Goal: Information Seeking & Learning: Learn about a topic

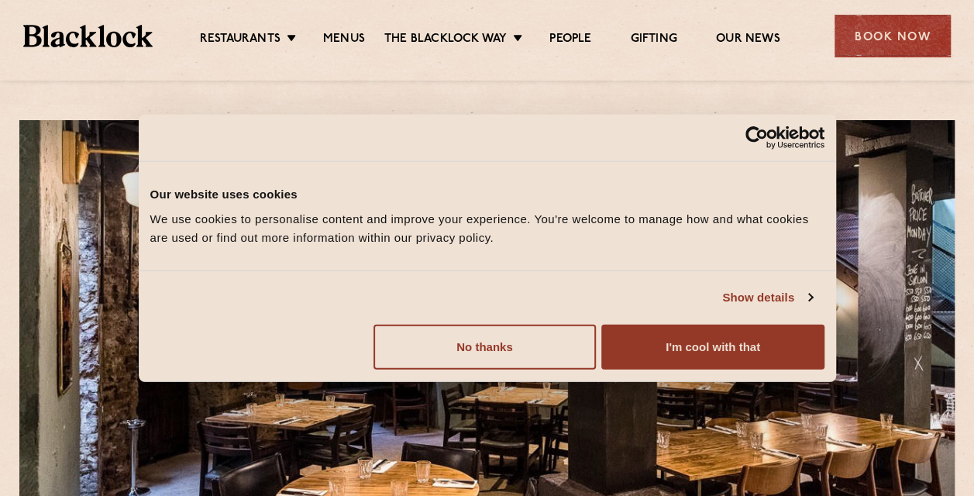
click at [660, 325] on button "I'm cool with that" at bounding box center [712, 346] width 222 height 45
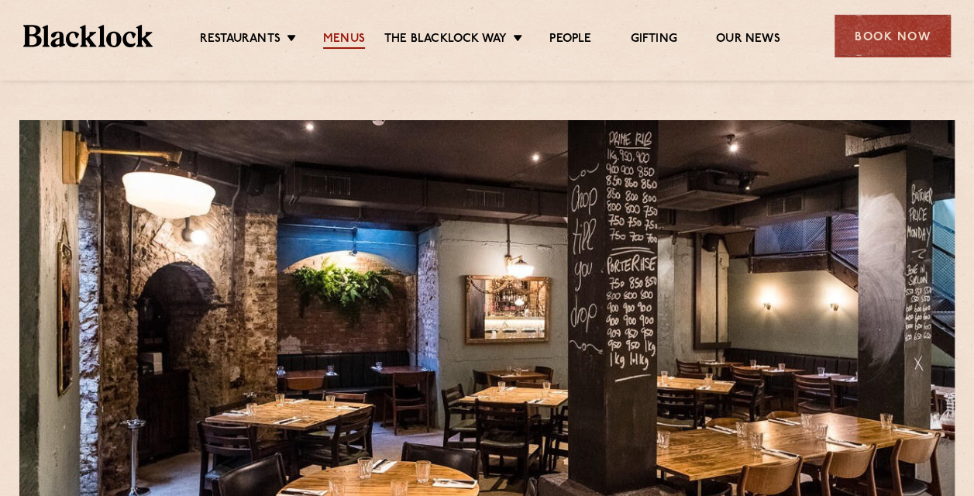
click at [356, 42] on link "Menus" at bounding box center [344, 40] width 42 height 17
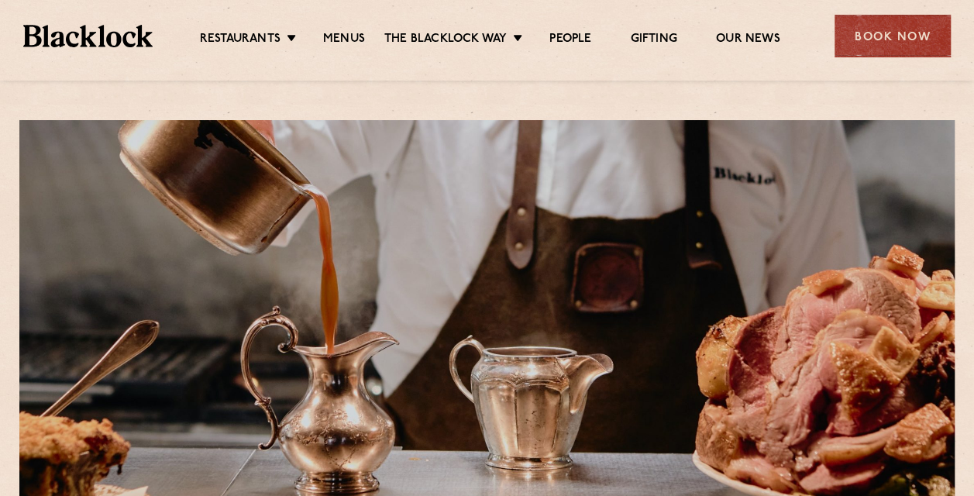
scroll to position [542, 0]
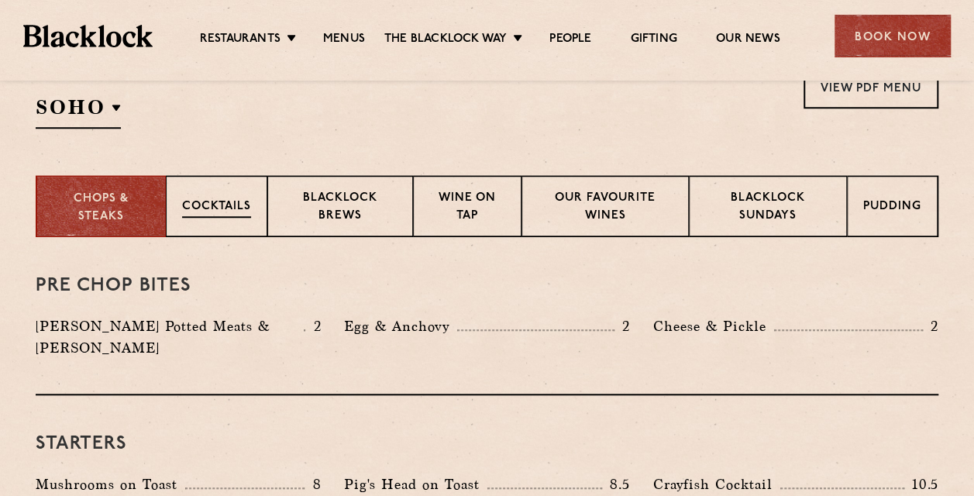
click at [206, 199] on p "Cocktails" at bounding box center [216, 207] width 69 height 19
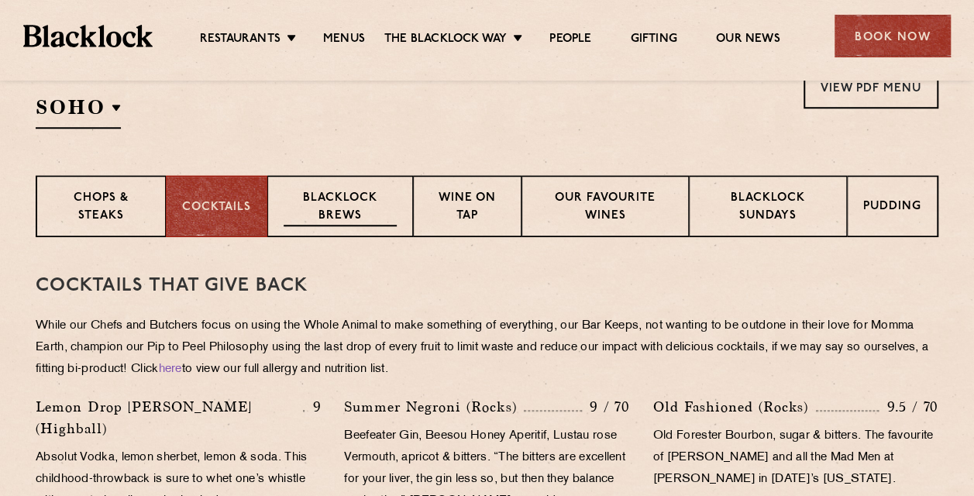
click at [333, 201] on p "Blacklock Brews" at bounding box center [340, 208] width 113 height 36
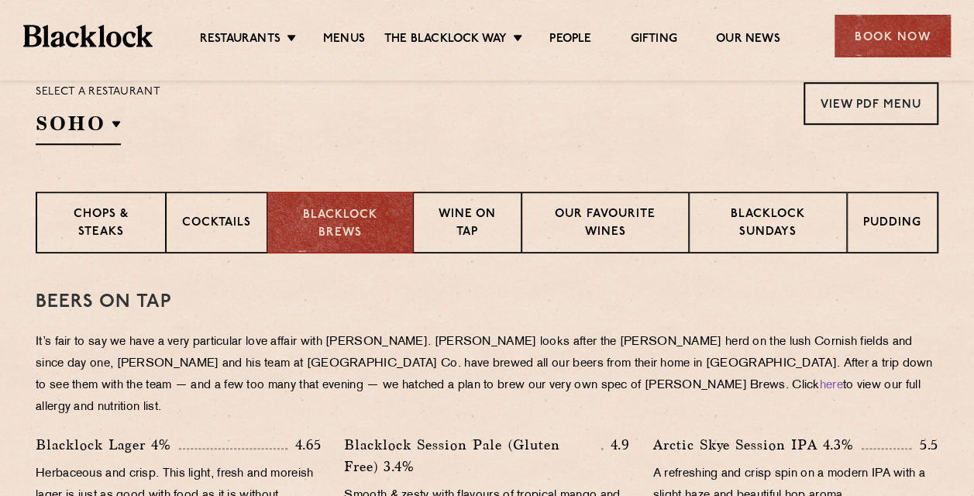
scroll to position [387, 0]
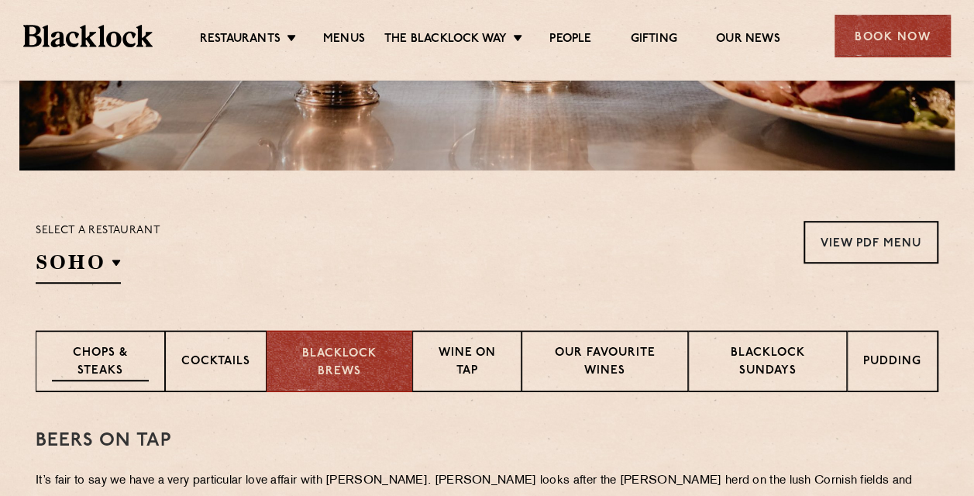
click at [50, 352] on div "Chops & Steaks" at bounding box center [100, 361] width 129 height 62
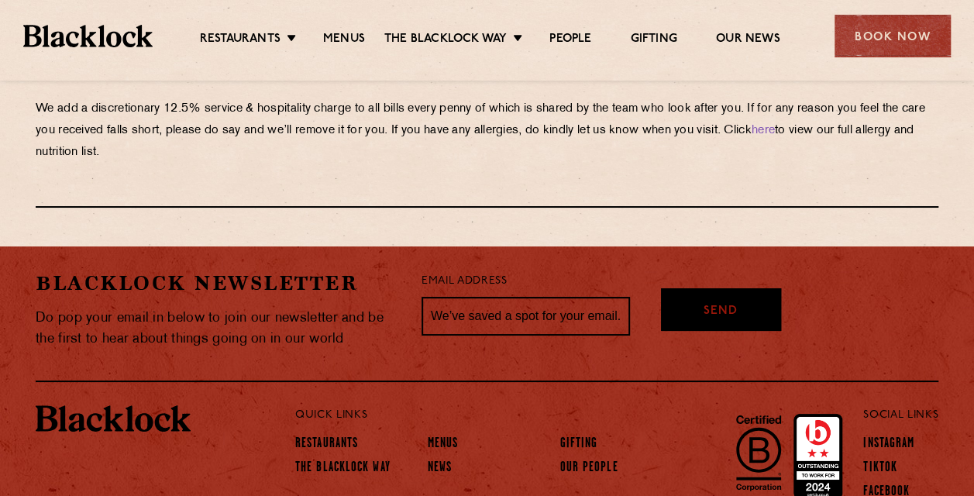
scroll to position [2844, 0]
